Goal: Task Accomplishment & Management: Complete application form

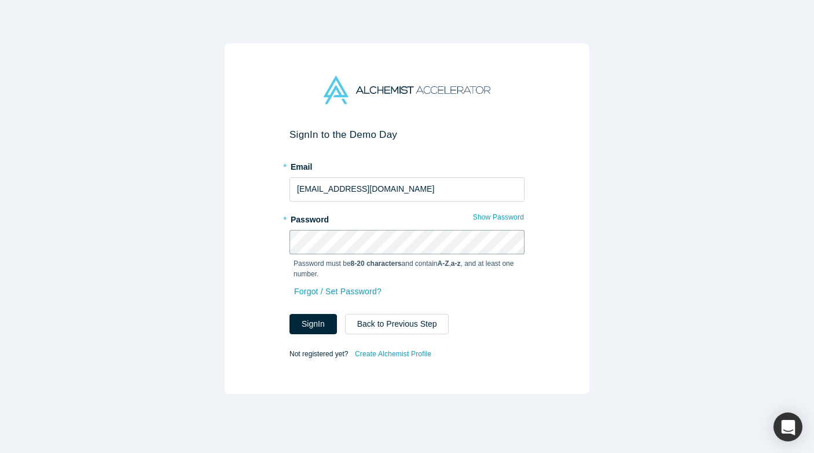
click at [289, 314] on button "Sign In" at bounding box center [312, 324] width 47 height 20
